Goal: Task Accomplishment & Management: Manage account settings

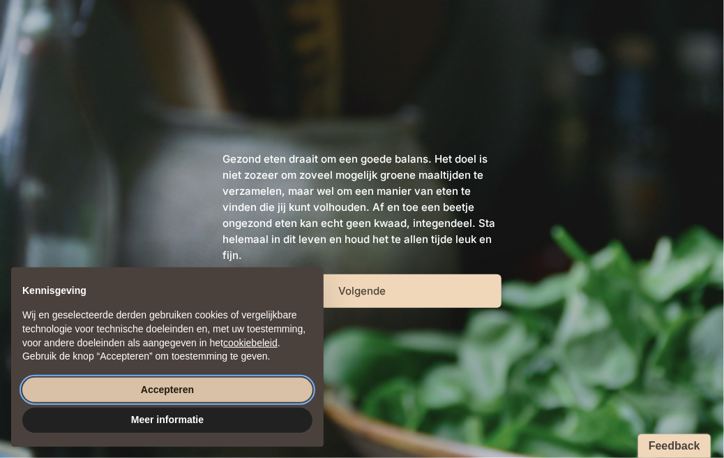
click at [206, 399] on button "Accepteren" at bounding box center [167, 389] width 290 height 25
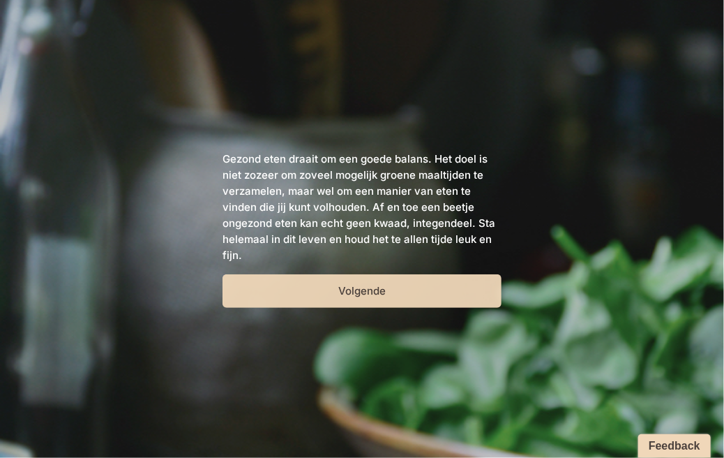
click at [360, 280] on button "Volgende" at bounding box center [362, 290] width 279 height 33
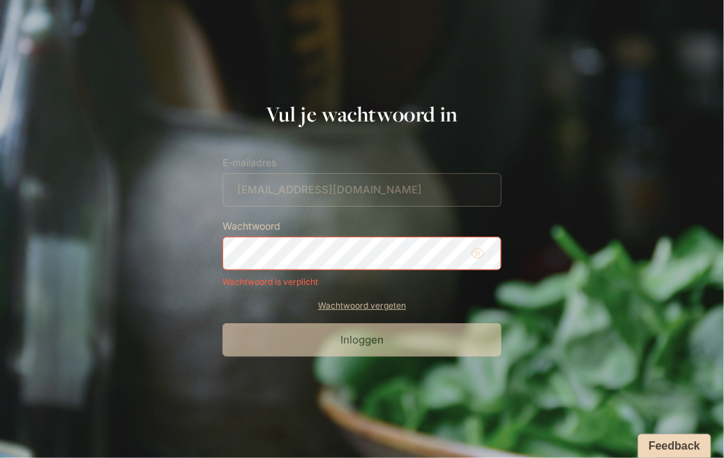
click at [481, 256] on icon at bounding box center [478, 252] width 13 height 9
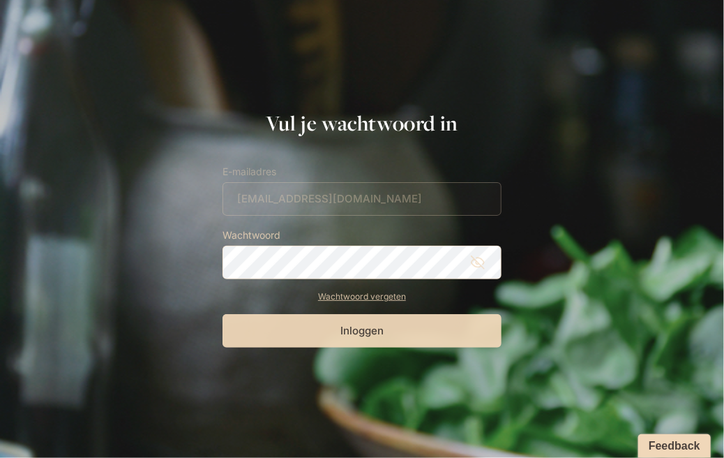
click at [458, 329] on button "Inloggen" at bounding box center [362, 330] width 279 height 33
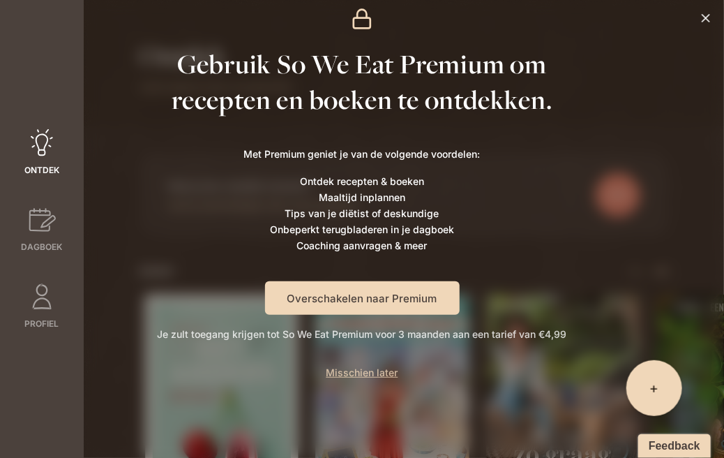
scroll to position [24, 0]
click at [357, 363] on p "Misschien later" at bounding box center [362, 382] width 72 height 38
click at [357, 368] on span "Misschien later" at bounding box center [362, 372] width 72 height 12
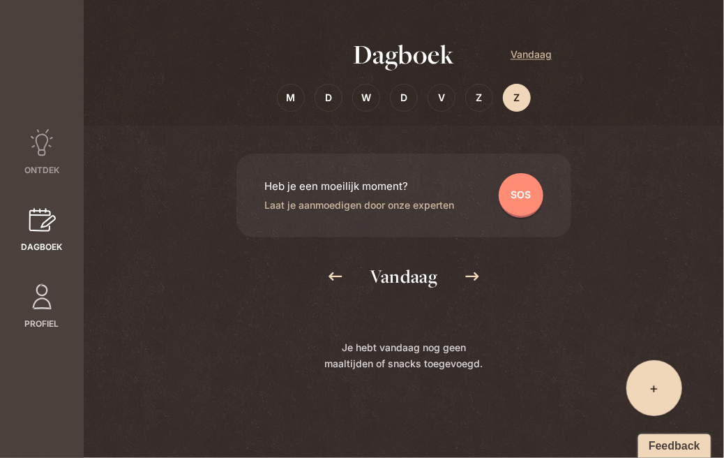
click at [58, 283] on link "Profiel" at bounding box center [42, 306] width 84 height 47
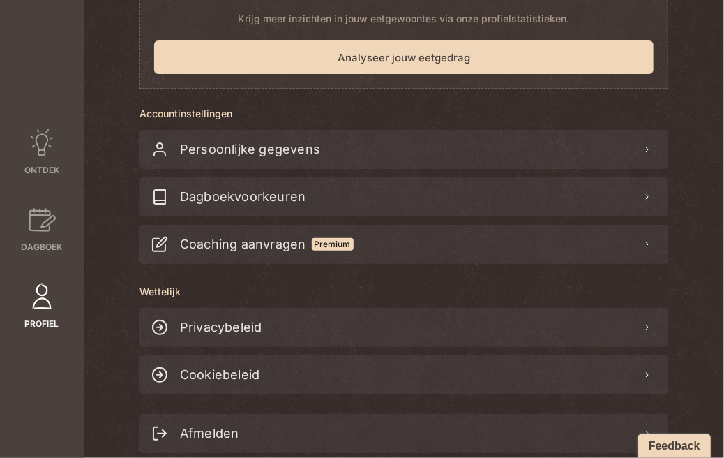
scroll to position [206, 0]
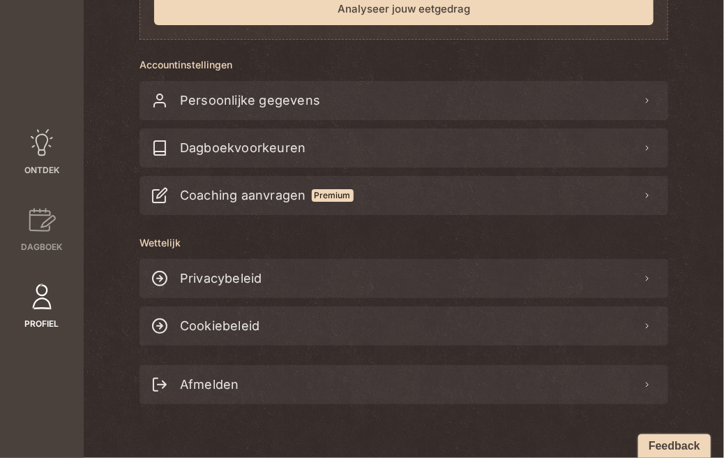
click at [38, 148] on icon at bounding box center [42, 142] width 22 height 27
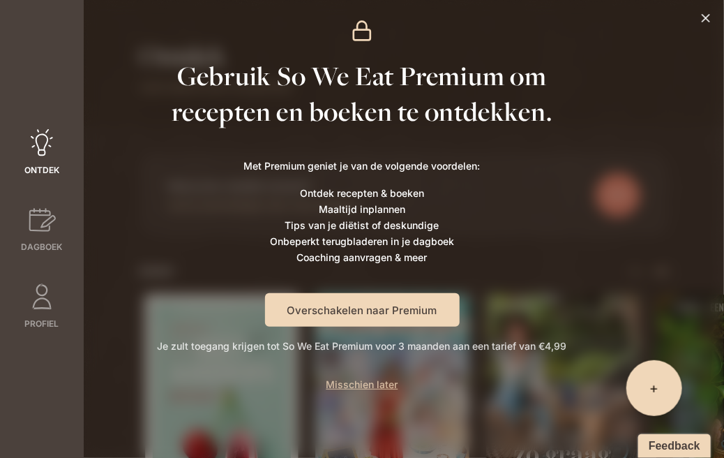
scroll to position [24, 0]
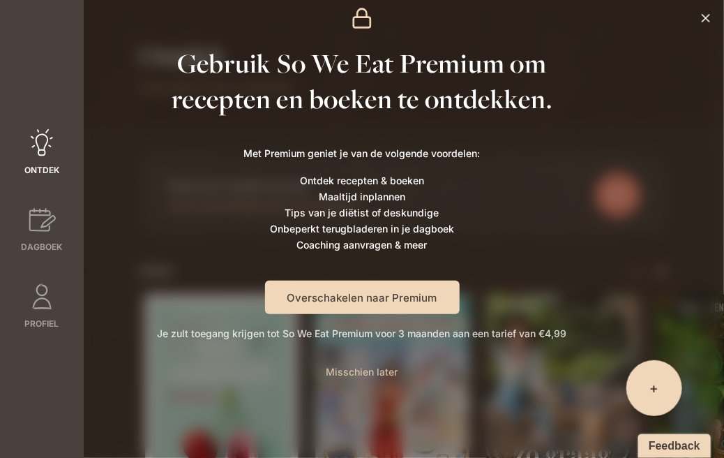
click at [360, 373] on span "Misschien later" at bounding box center [362, 372] width 72 height 12
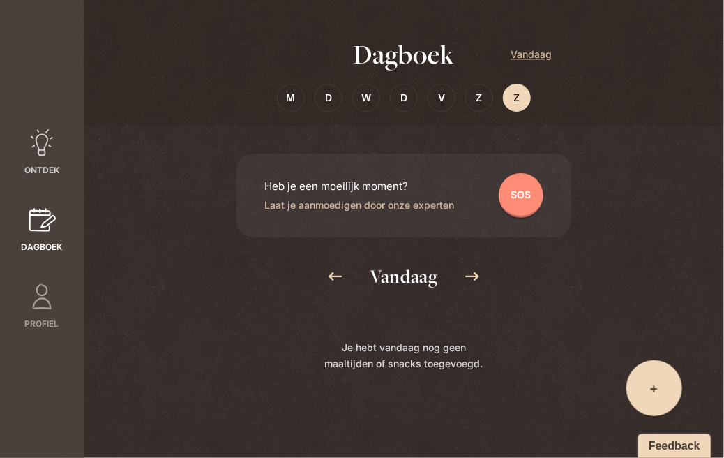
click at [43, 157] on div at bounding box center [42, 146] width 28 height 35
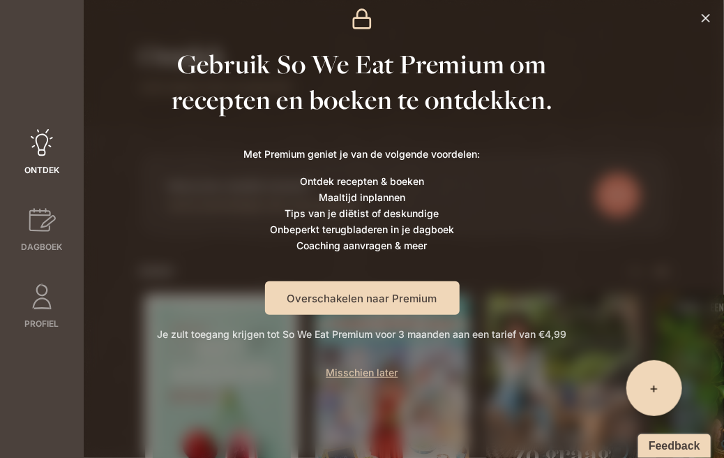
scroll to position [24, 0]
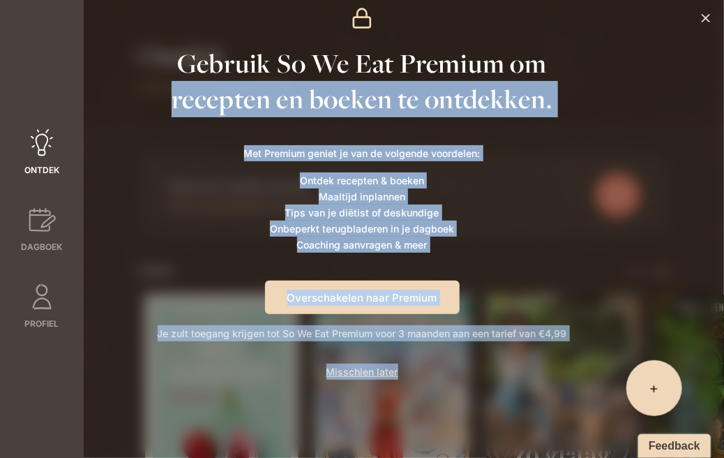
click at [84, 20] on div "Gebruik So We Eat Premium om recepten en boeken te ontdekken. Met Premium genie…" at bounding box center [84, 229] width 0 height 458
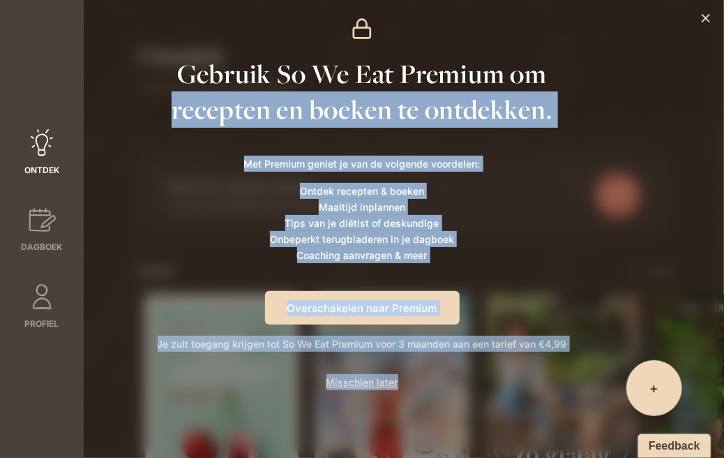
scroll to position [0, 0]
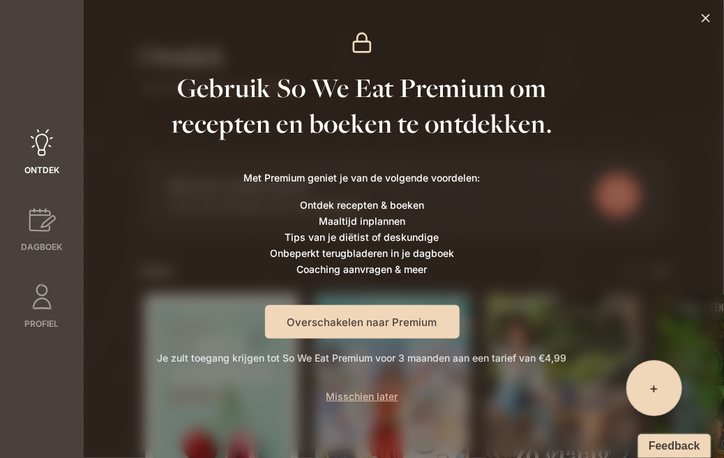
click at [701, 14] on icon at bounding box center [706, 18] width 14 height 14
